Goal: Find specific page/section: Find specific page/section

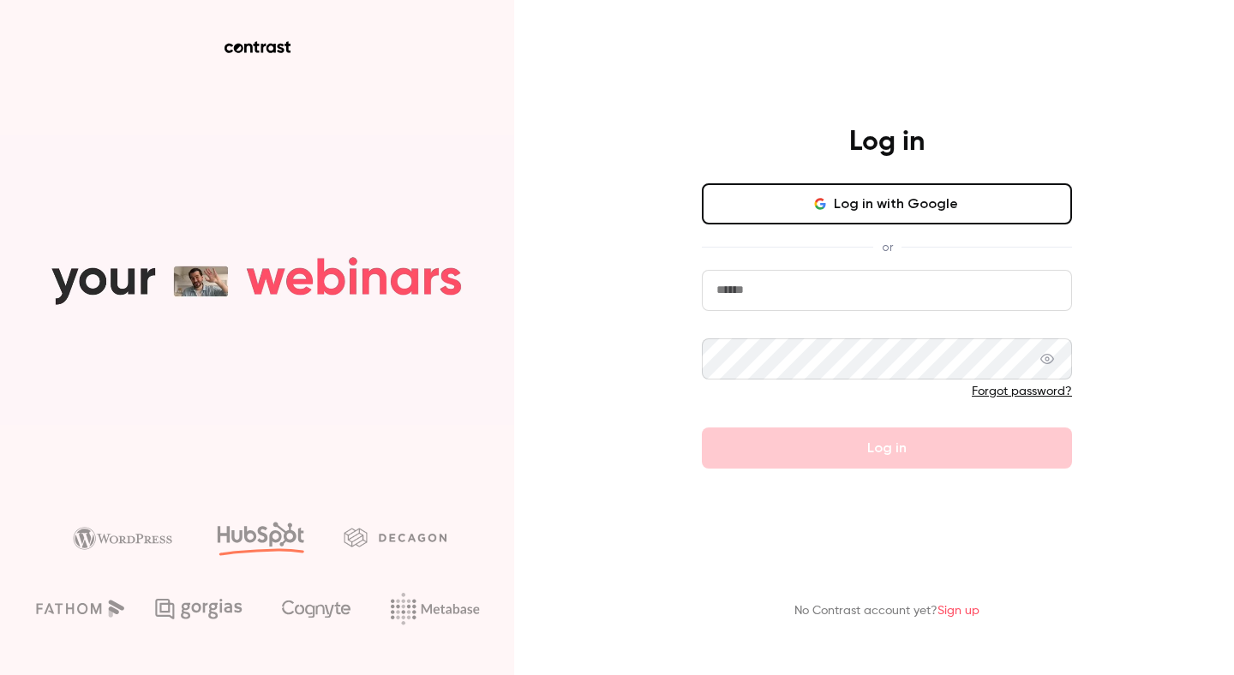
click at [796, 214] on button "Log in with Google" at bounding box center [887, 203] width 370 height 41
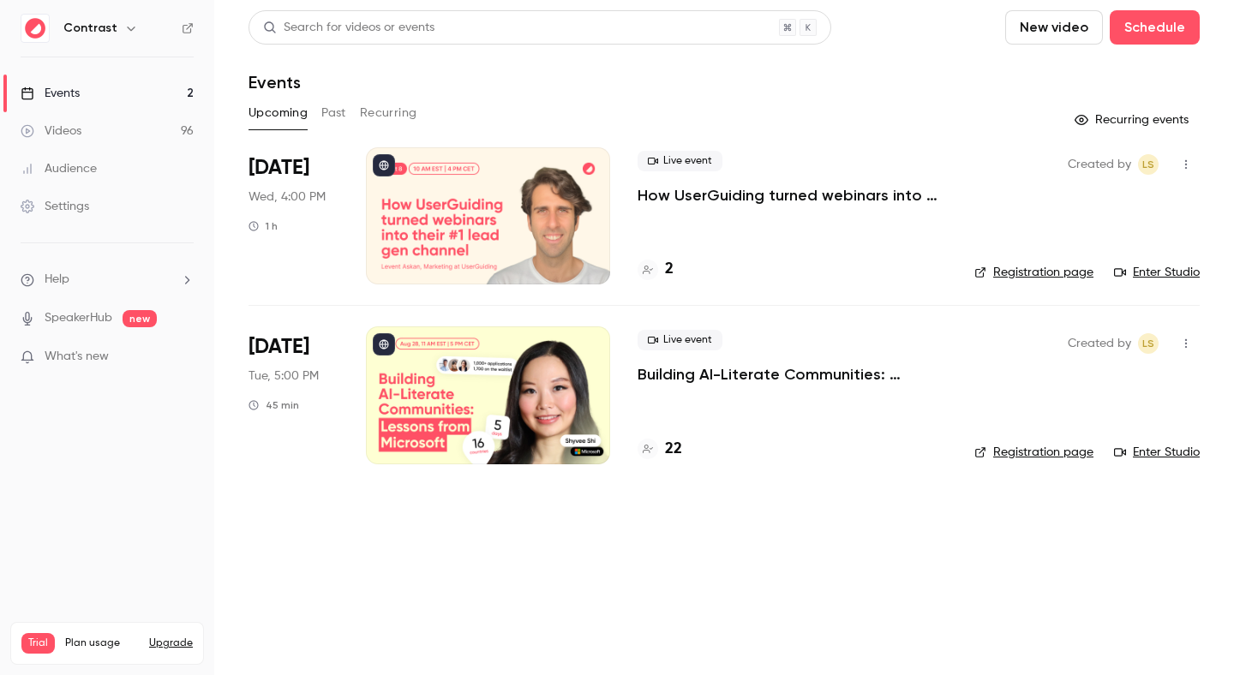
click at [141, 133] on link "Videos 96" at bounding box center [107, 131] width 214 height 38
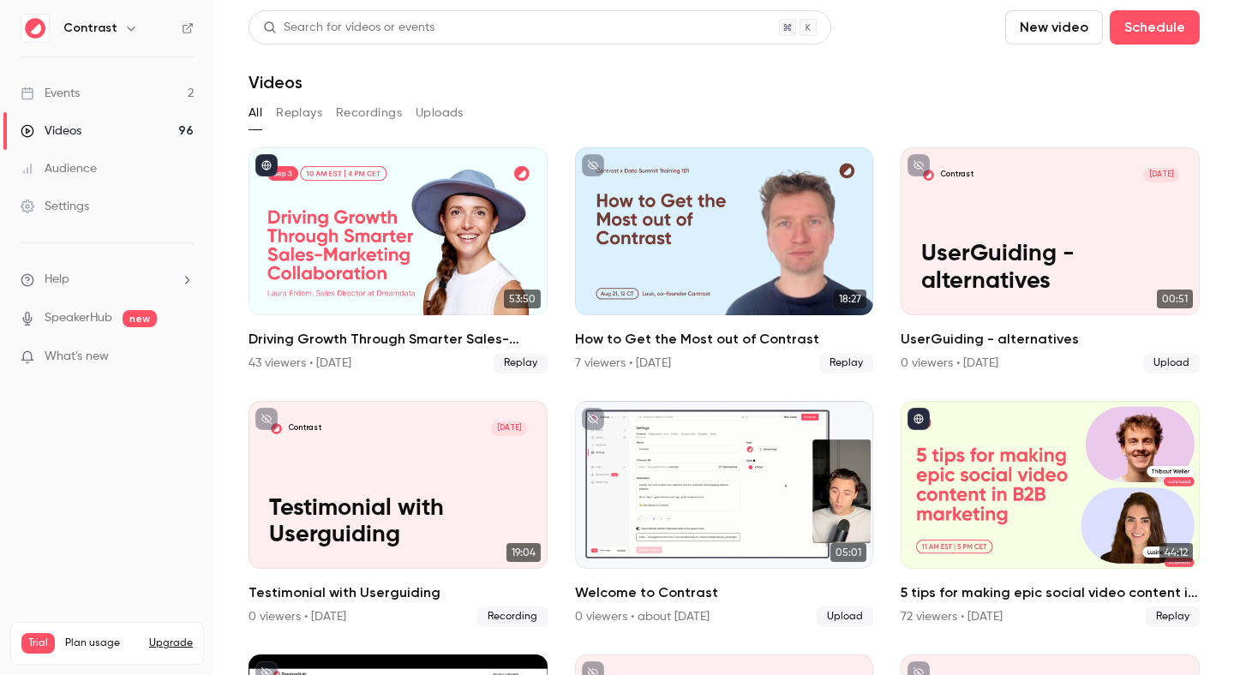
click at [121, 28] on button "button" at bounding box center [131, 28] width 21 height 21
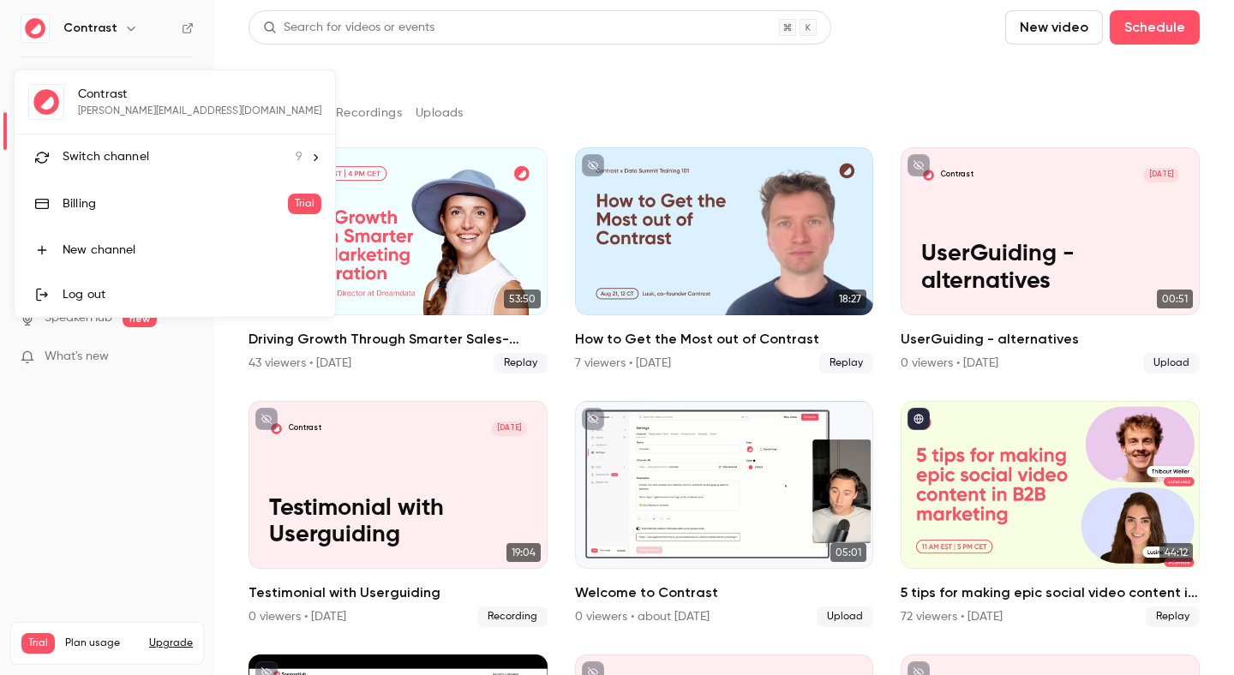
click at [101, 153] on span "Switch channel" at bounding box center [106, 157] width 87 height 18
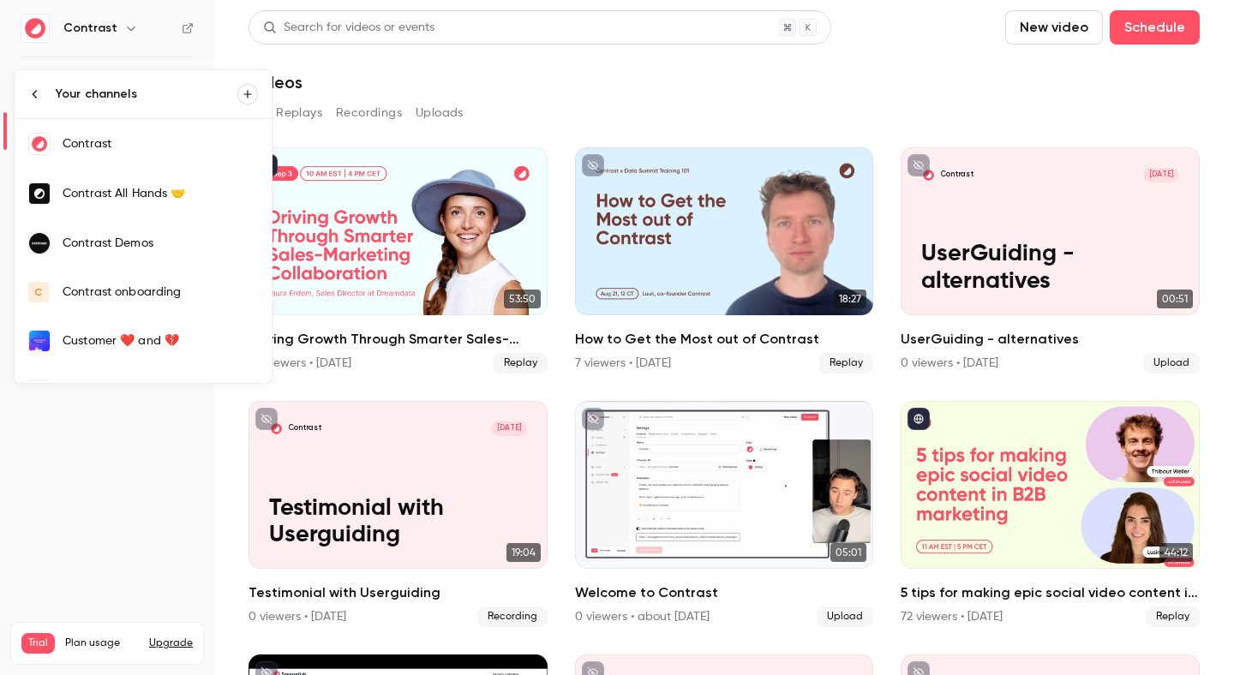
scroll to position [180, 0]
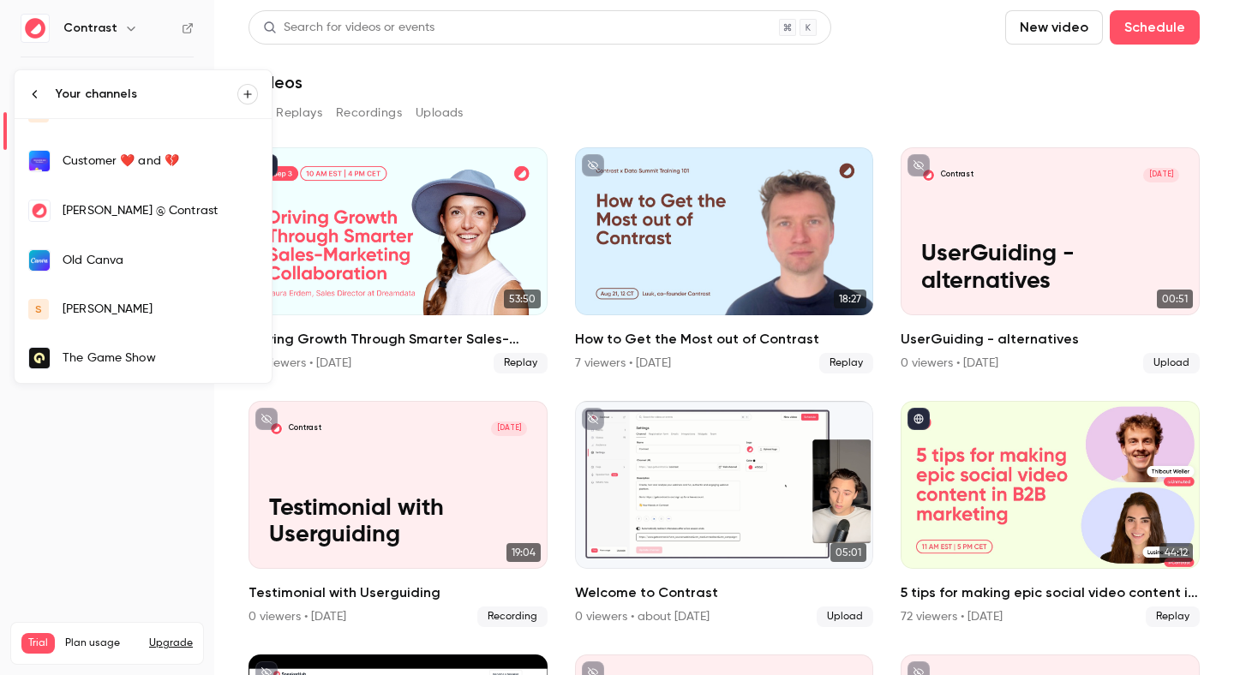
click at [85, 311] on div "[PERSON_NAME]" at bounding box center [160, 309] width 195 height 17
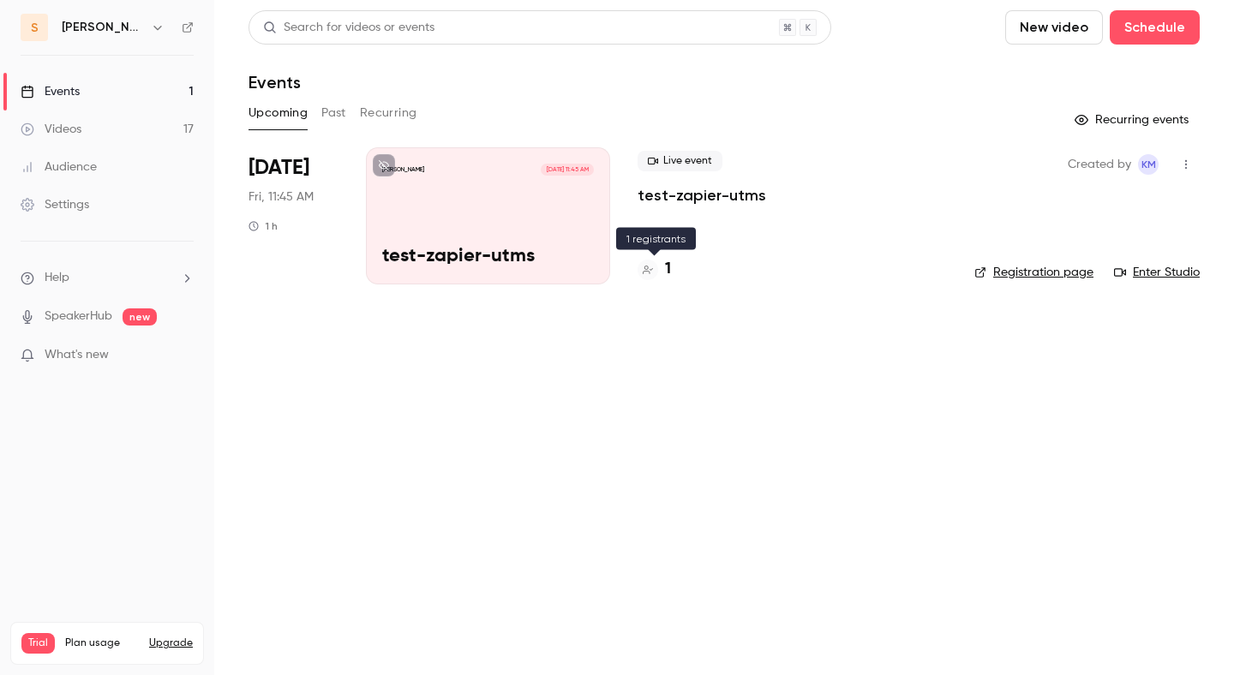
click at [669, 269] on h4 "1" at bounding box center [668, 269] width 6 height 23
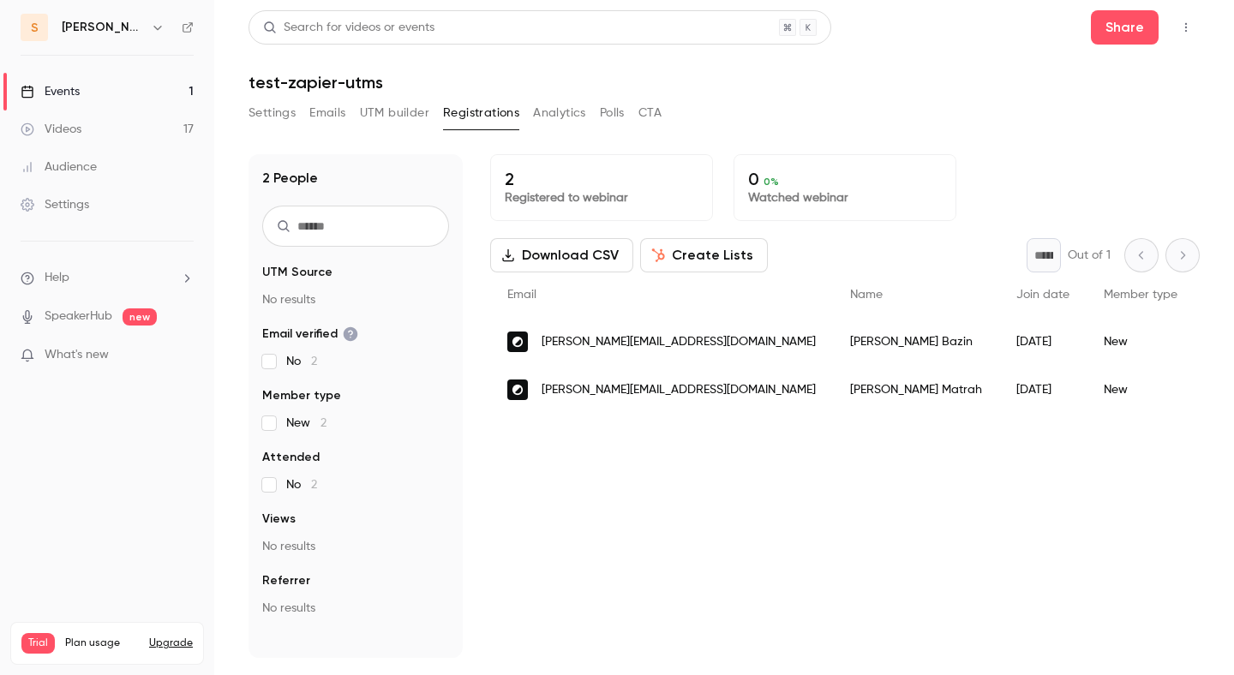
click at [591, 339] on span "etienne+testzap@getcontrast.io" at bounding box center [679, 342] width 274 height 18
click at [645, 339] on span "[PERSON_NAME][EMAIL_ADDRESS][DOMAIN_NAME]" at bounding box center [679, 342] width 274 height 18
